Goal: Check status

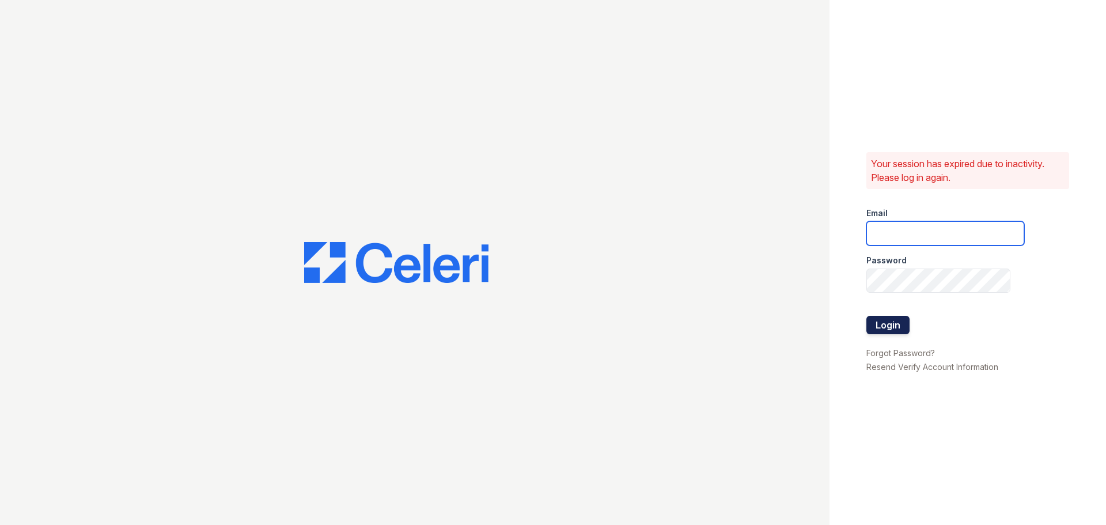
type input "mmoran@trinity-pm.com"
click at [890, 322] on button "Login" at bounding box center [887, 325] width 43 height 18
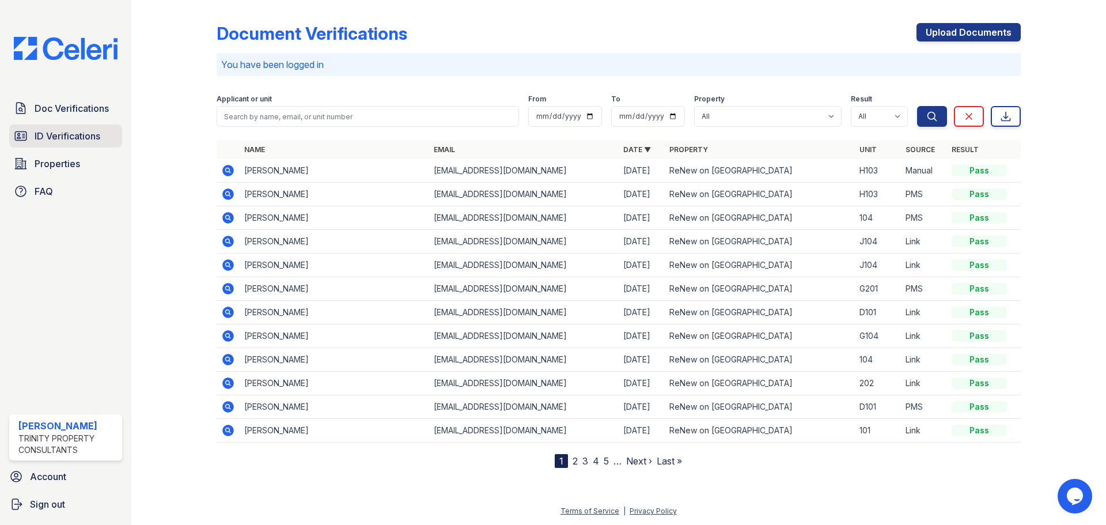
click at [57, 135] on span "ID Verifications" at bounding box center [68, 136] width 66 height 14
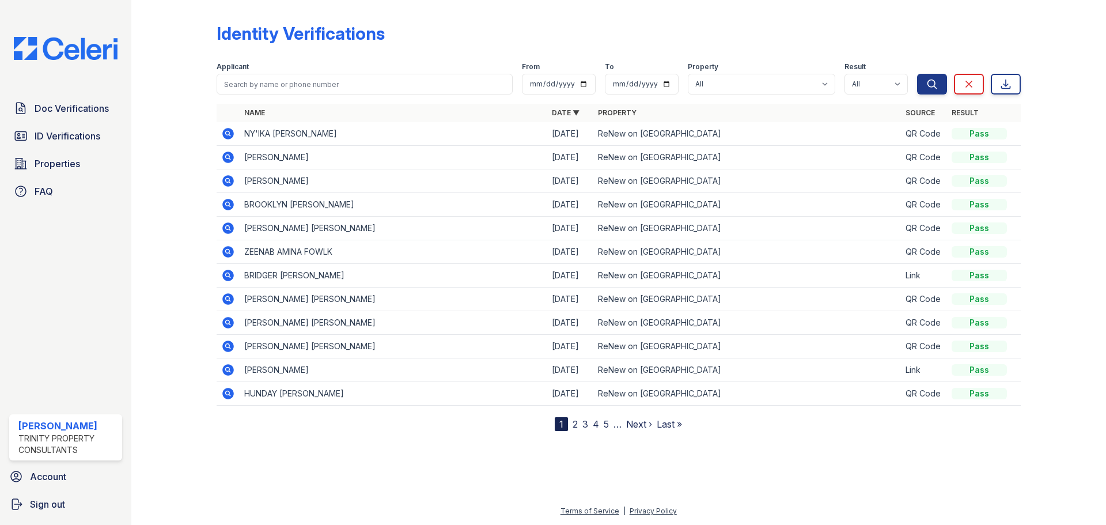
click at [229, 138] on icon at bounding box center [228, 134] width 12 height 12
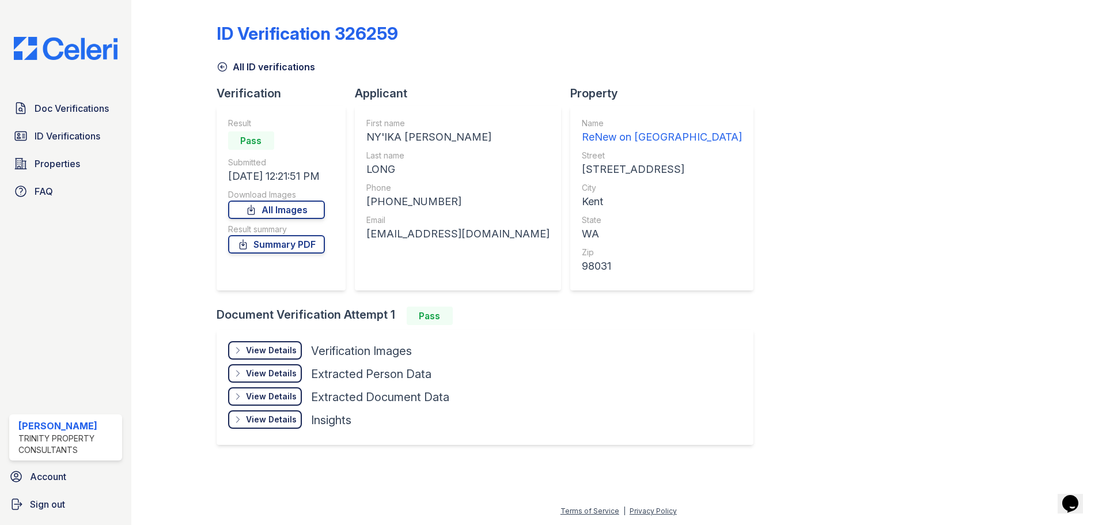
click at [251, 348] on div "View Details" at bounding box center [271, 350] width 51 height 12
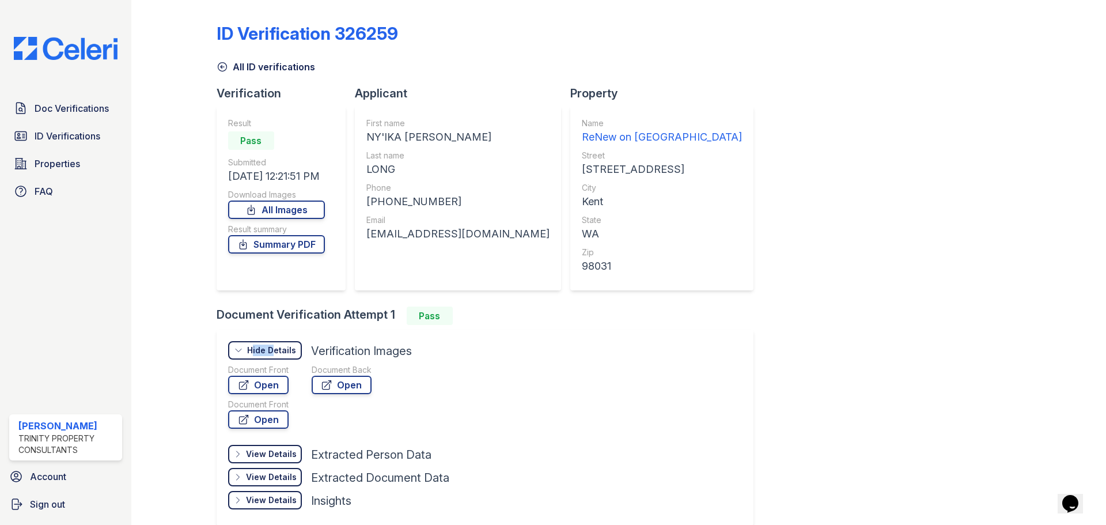
click at [251, 348] on div "Hide Details" at bounding box center [271, 350] width 49 height 12
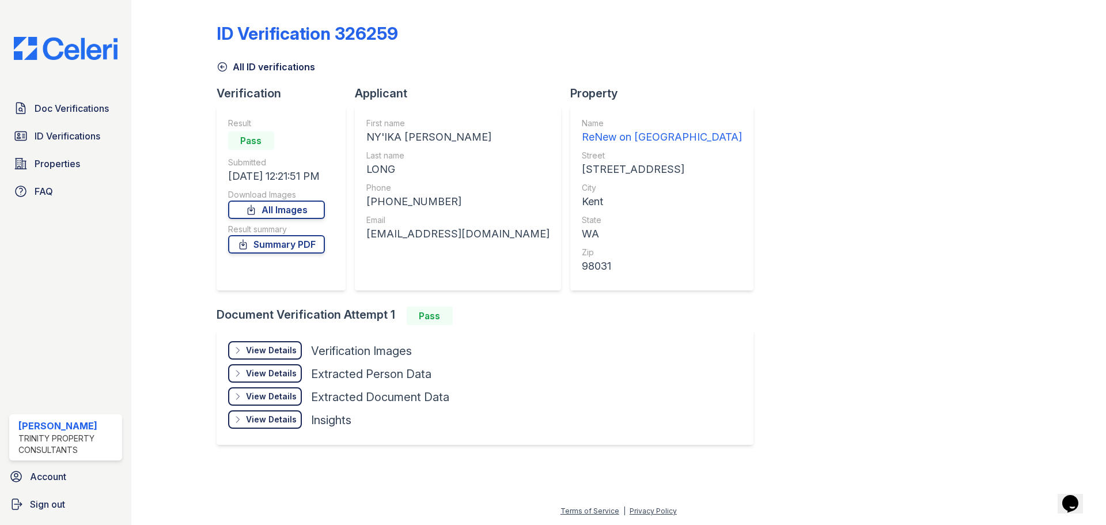
click at [274, 347] on div "View Details" at bounding box center [271, 350] width 51 height 12
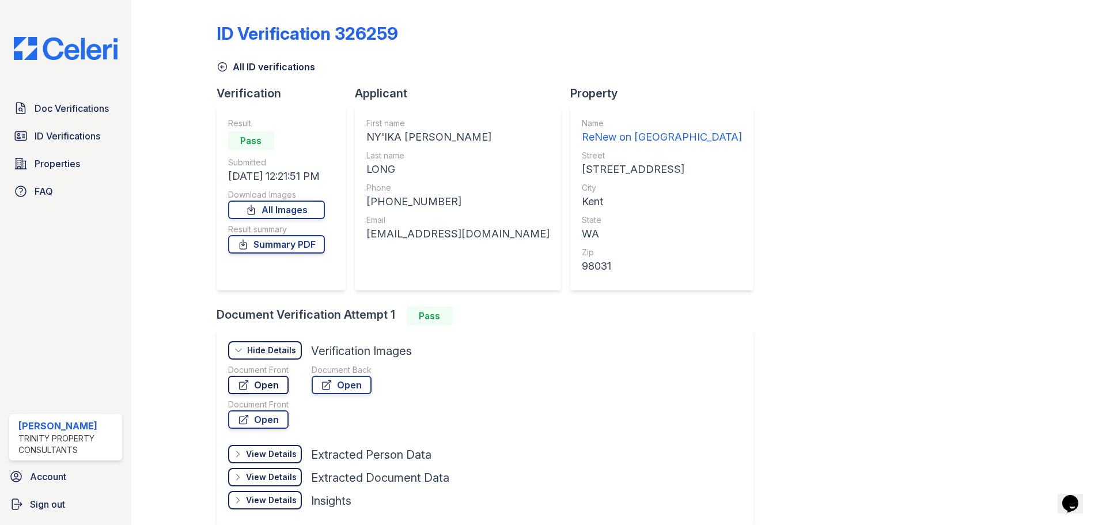
click at [253, 382] on link "Open" at bounding box center [258, 384] width 60 height 18
